Goal: Information Seeking & Learning: Learn about a topic

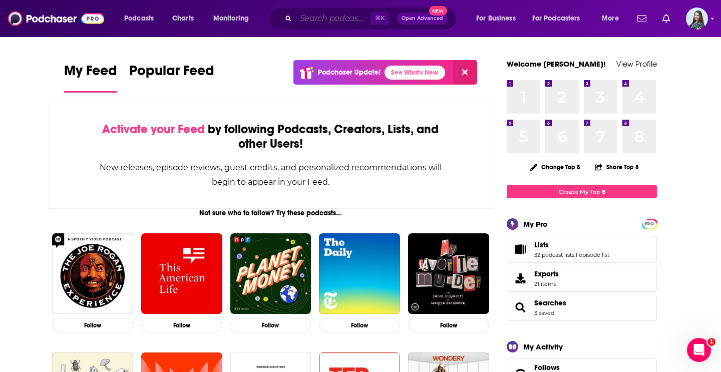
click at [315, 23] on input "Search podcasts, credits, & more..." at bounding box center [333, 19] width 75 height 16
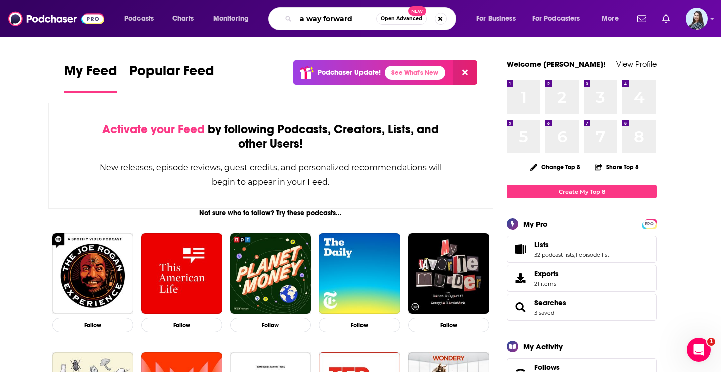
type input "a way forward"
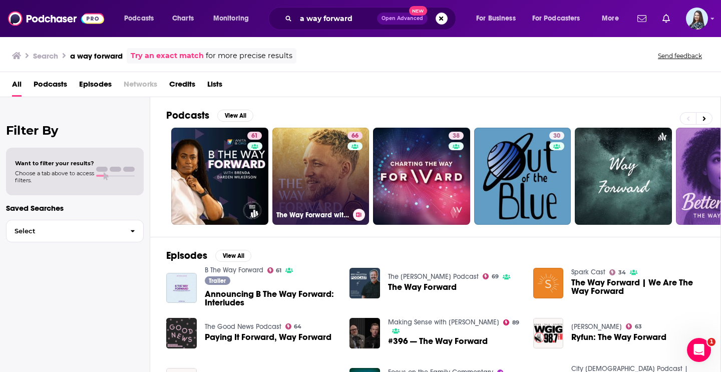
click at [298, 171] on link "66 The Way Forward with Alec Zeck" at bounding box center [320, 176] width 97 height 97
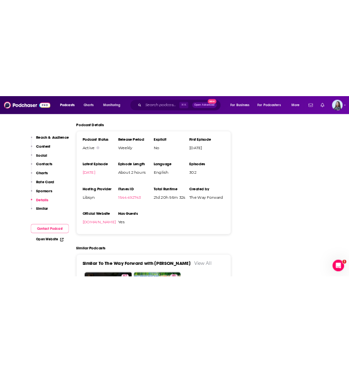
scroll to position [1872, 0]
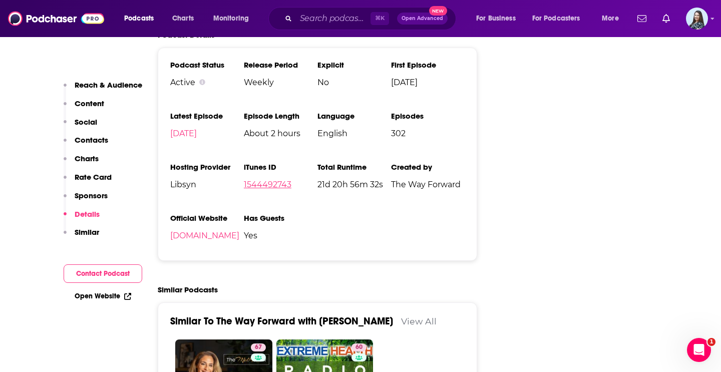
click at [254, 180] on link "1544492743" at bounding box center [268, 185] width 48 height 10
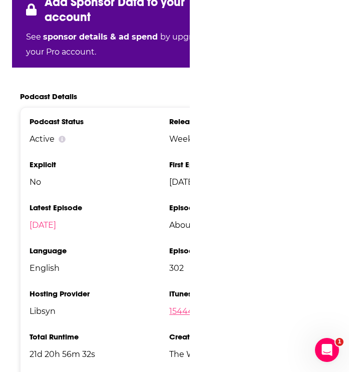
scroll to position [0, 0]
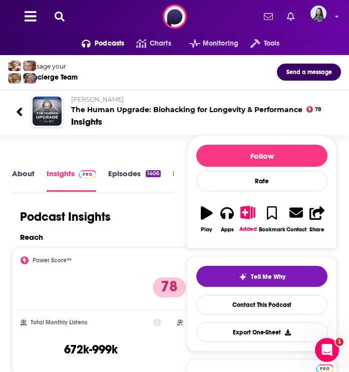
scroll to position [11, 0]
